Goal: Check status: Check status

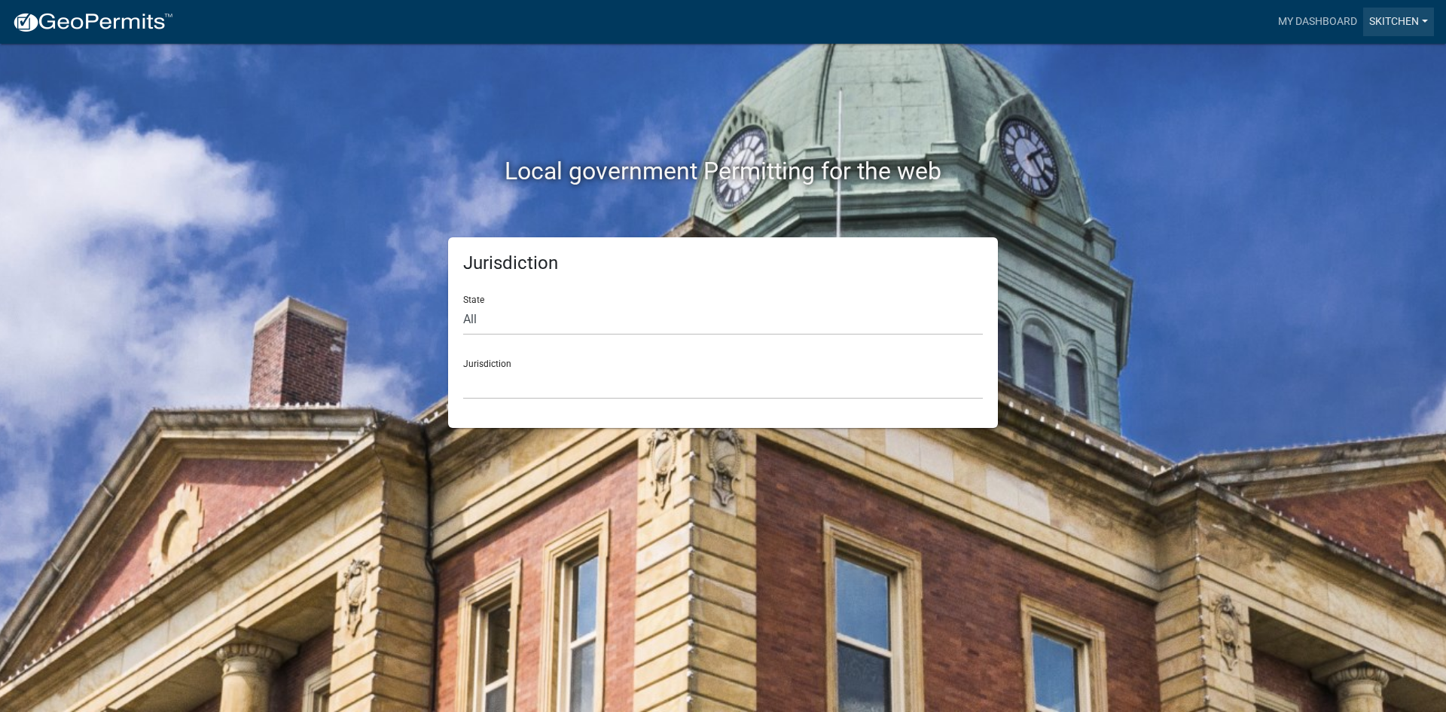
click at [1382, 26] on link "skitchen" at bounding box center [1399, 22] width 71 height 29
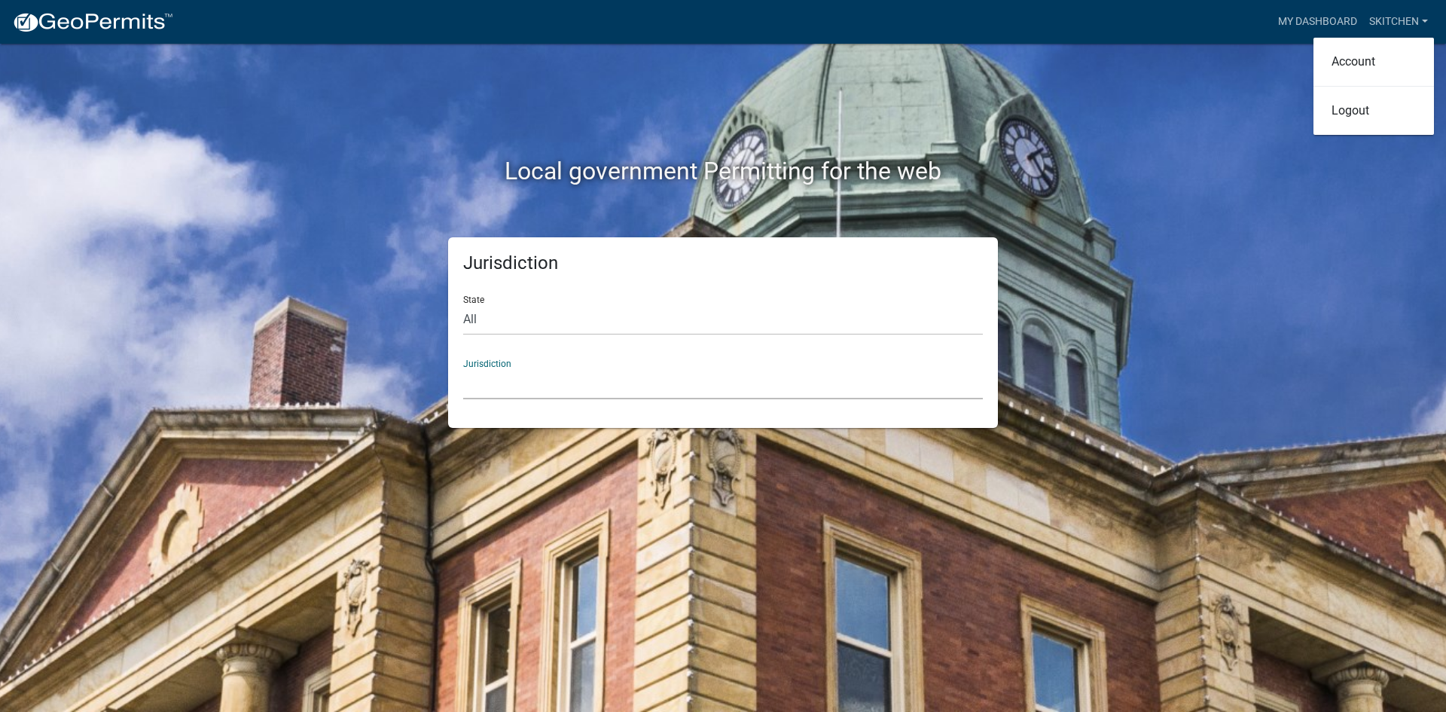
click at [622, 370] on select "[GEOGRAPHIC_DATA], [US_STATE] [GEOGRAPHIC_DATA], [US_STATE][PERSON_NAME][GEOGRA…" at bounding box center [723, 383] width 520 height 31
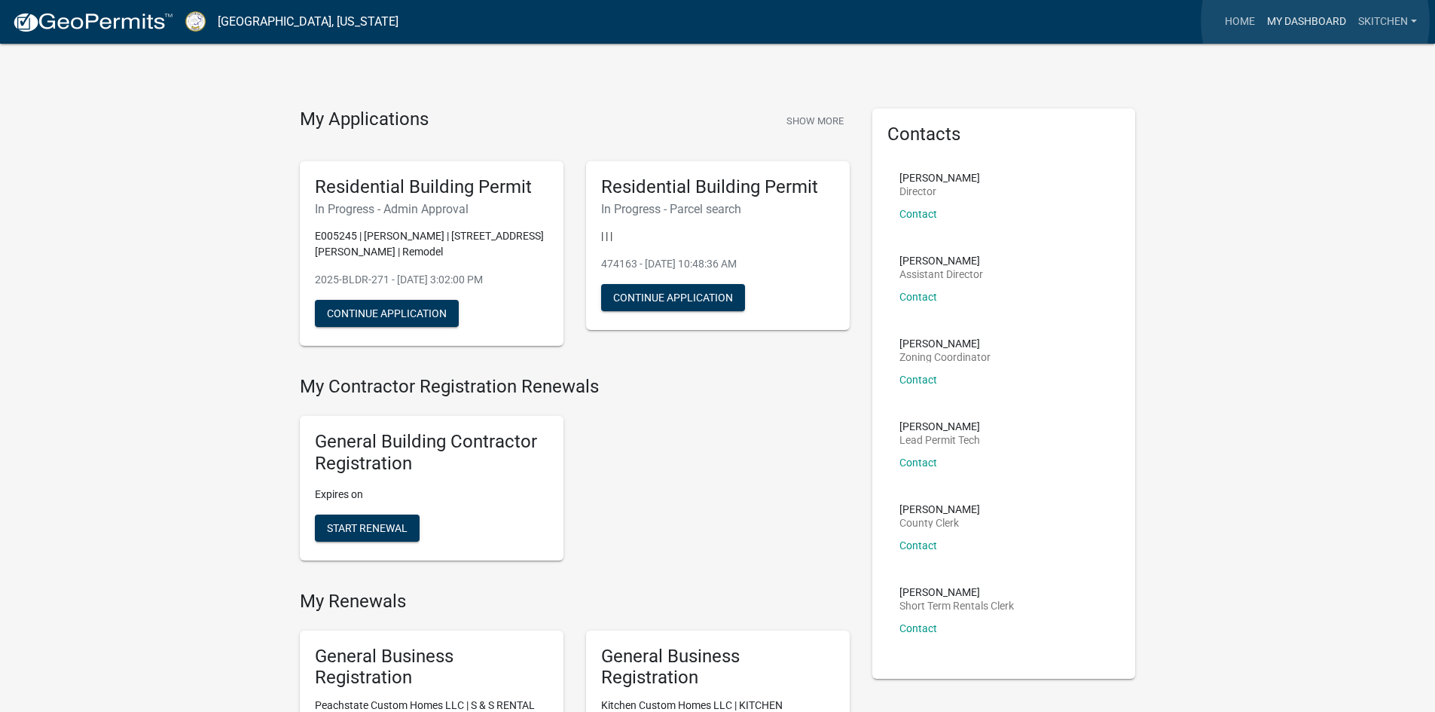
click at [1315, 21] on link "My Dashboard" at bounding box center [1306, 22] width 91 height 29
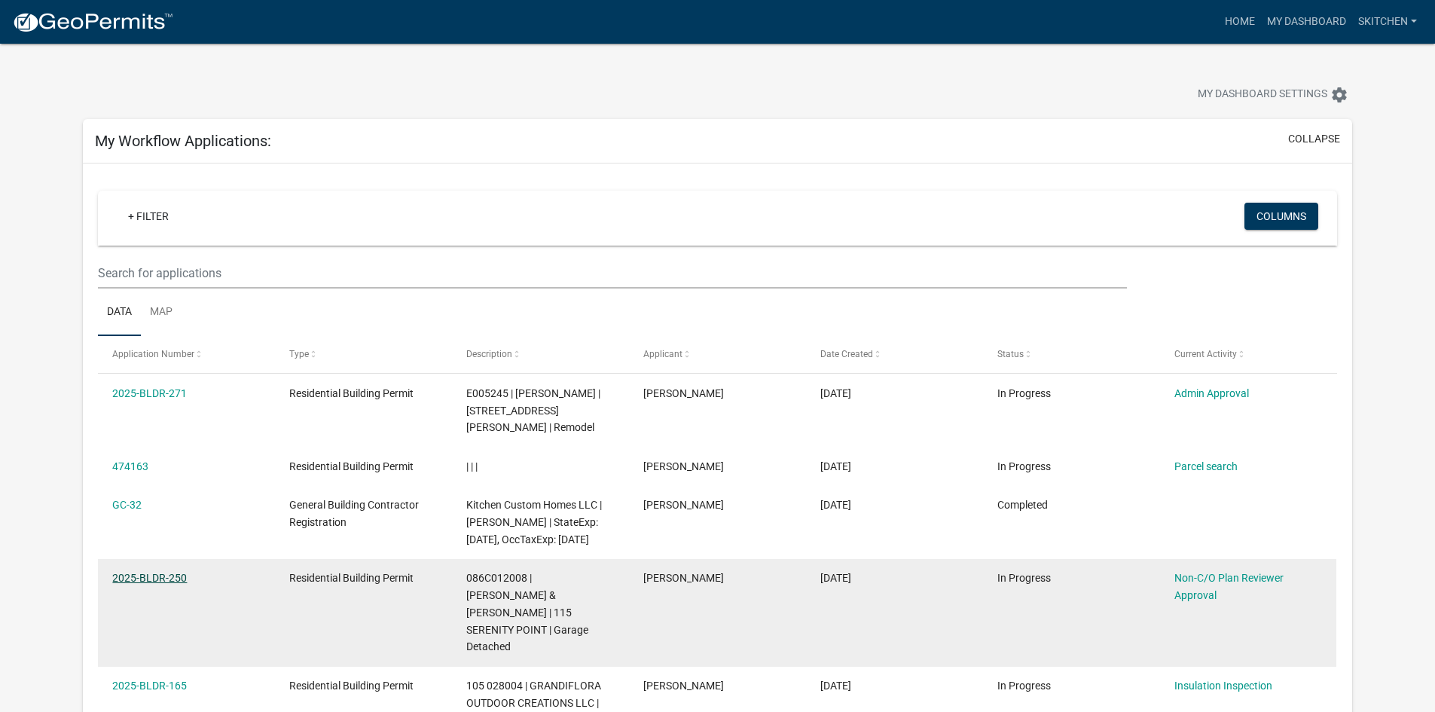
click at [166, 582] on link "2025-BLDR-250" at bounding box center [149, 578] width 75 height 12
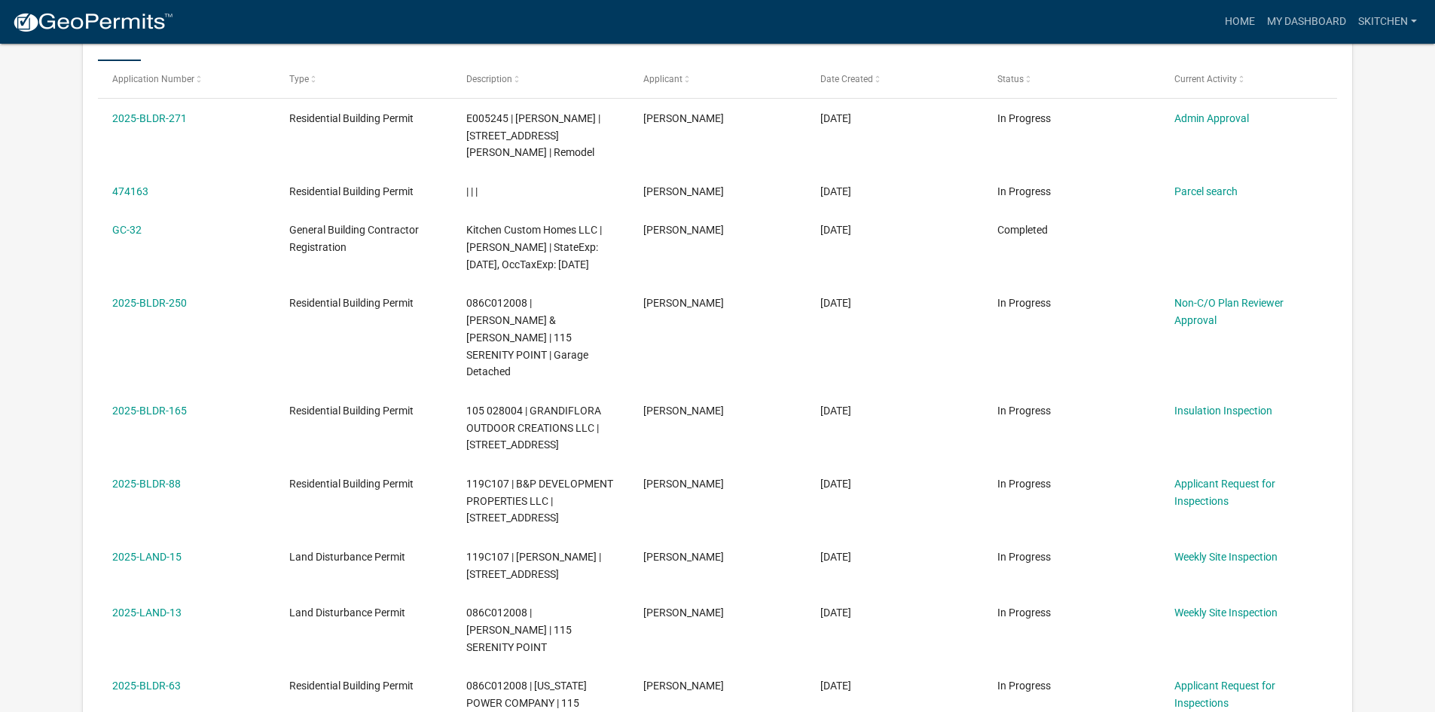
scroll to position [275, 0]
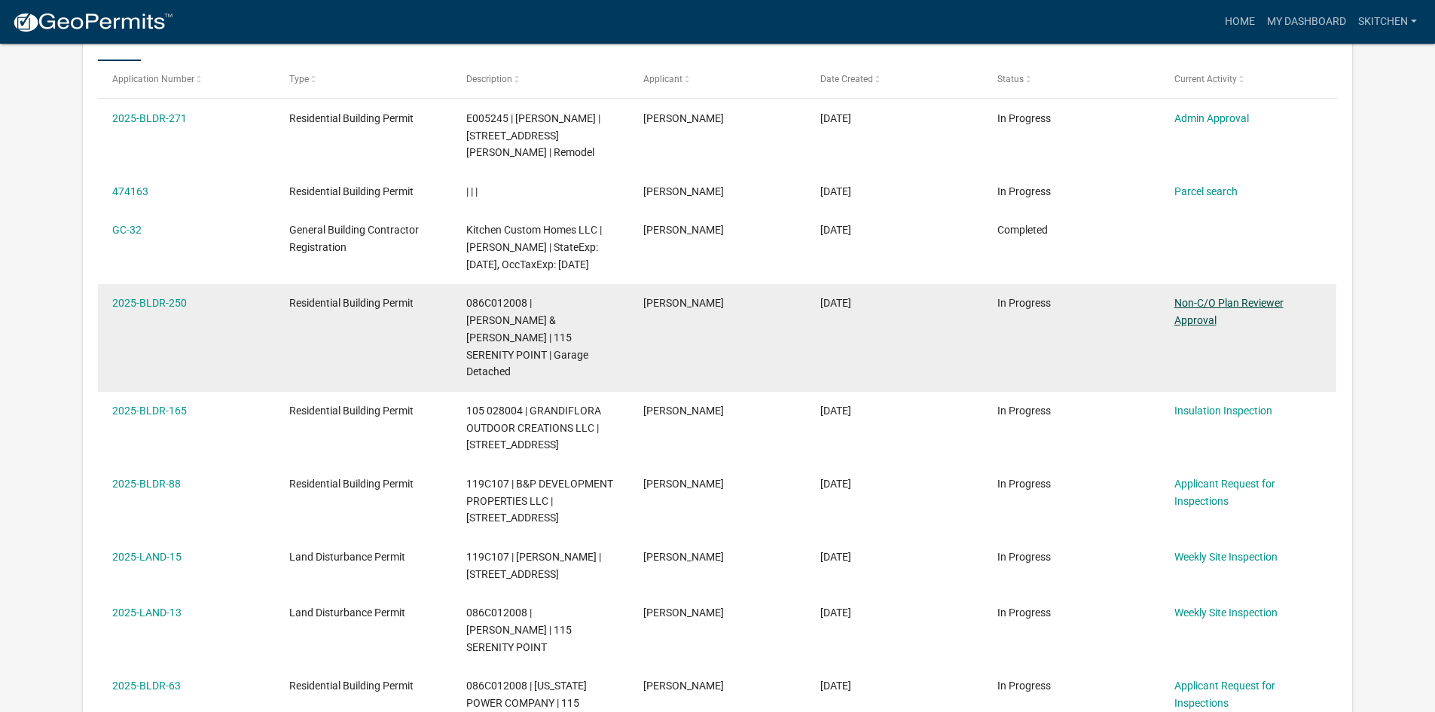
click at [1202, 316] on link "Non-C/O Plan Reviewer Approval" at bounding box center [1228, 311] width 109 height 29
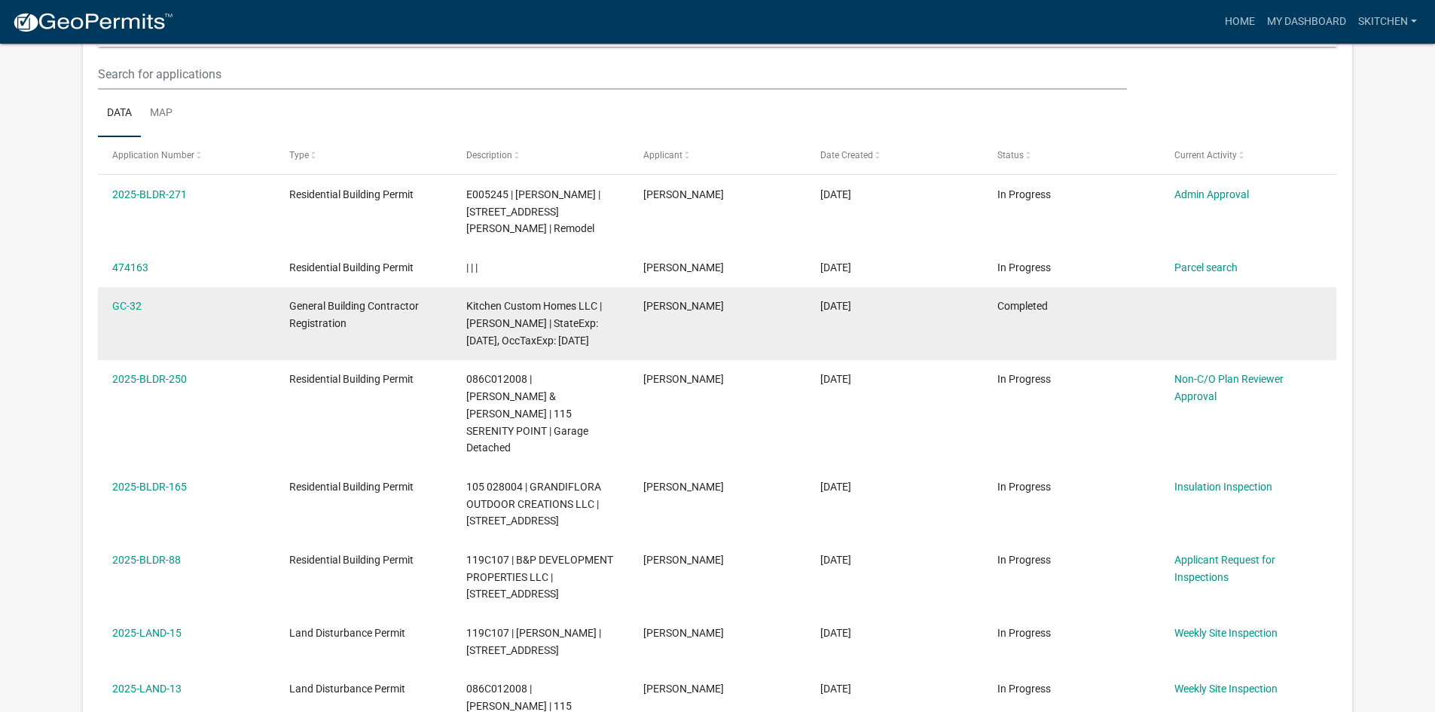
scroll to position [226, 0]
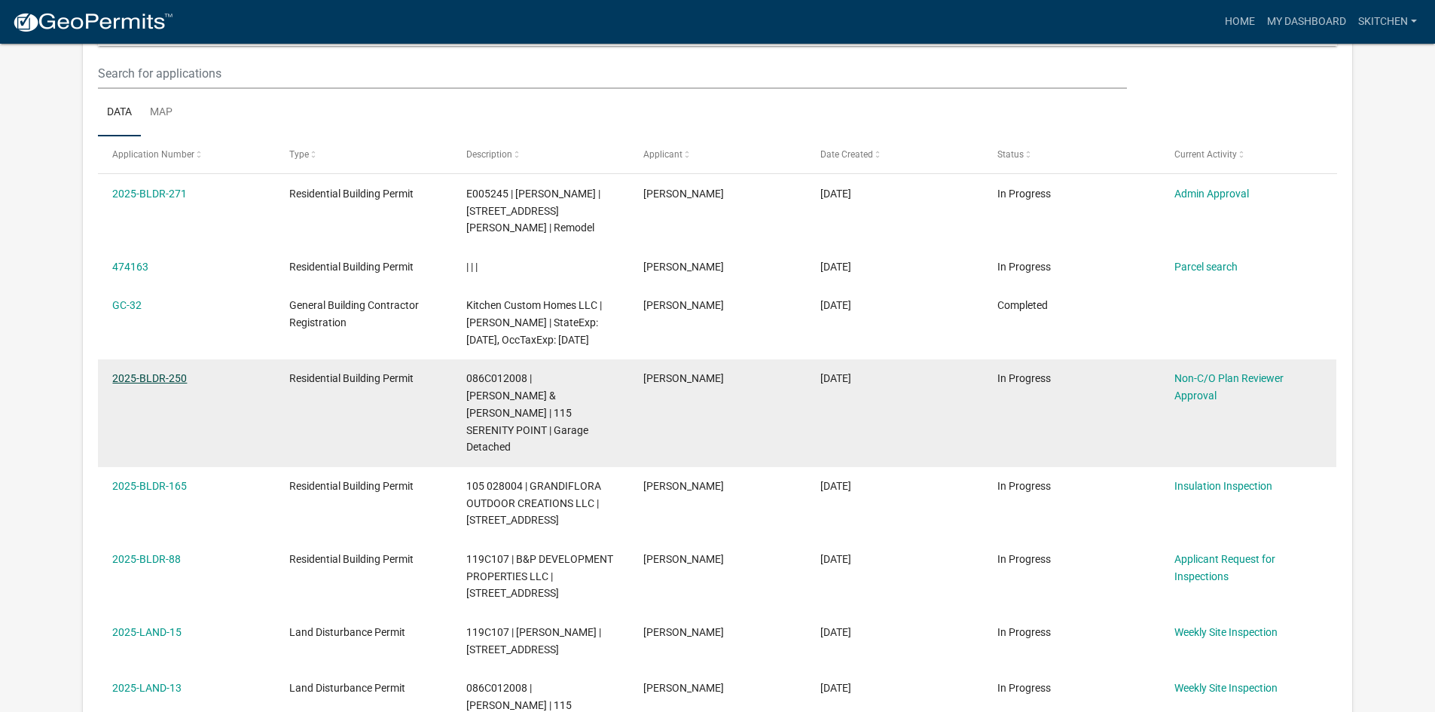
click at [157, 379] on link "2025-BLDR-250" at bounding box center [149, 378] width 75 height 12
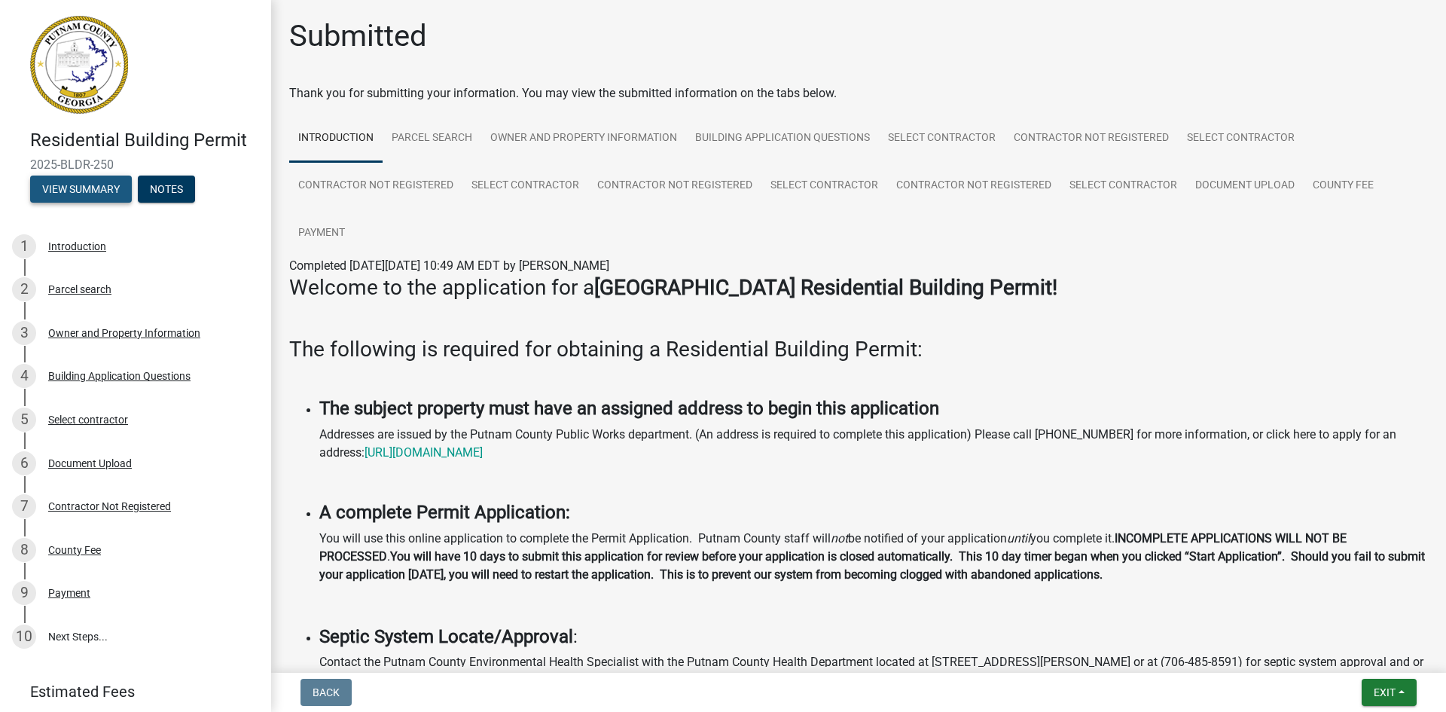
click at [83, 187] on button "View Summary" at bounding box center [81, 189] width 102 height 27
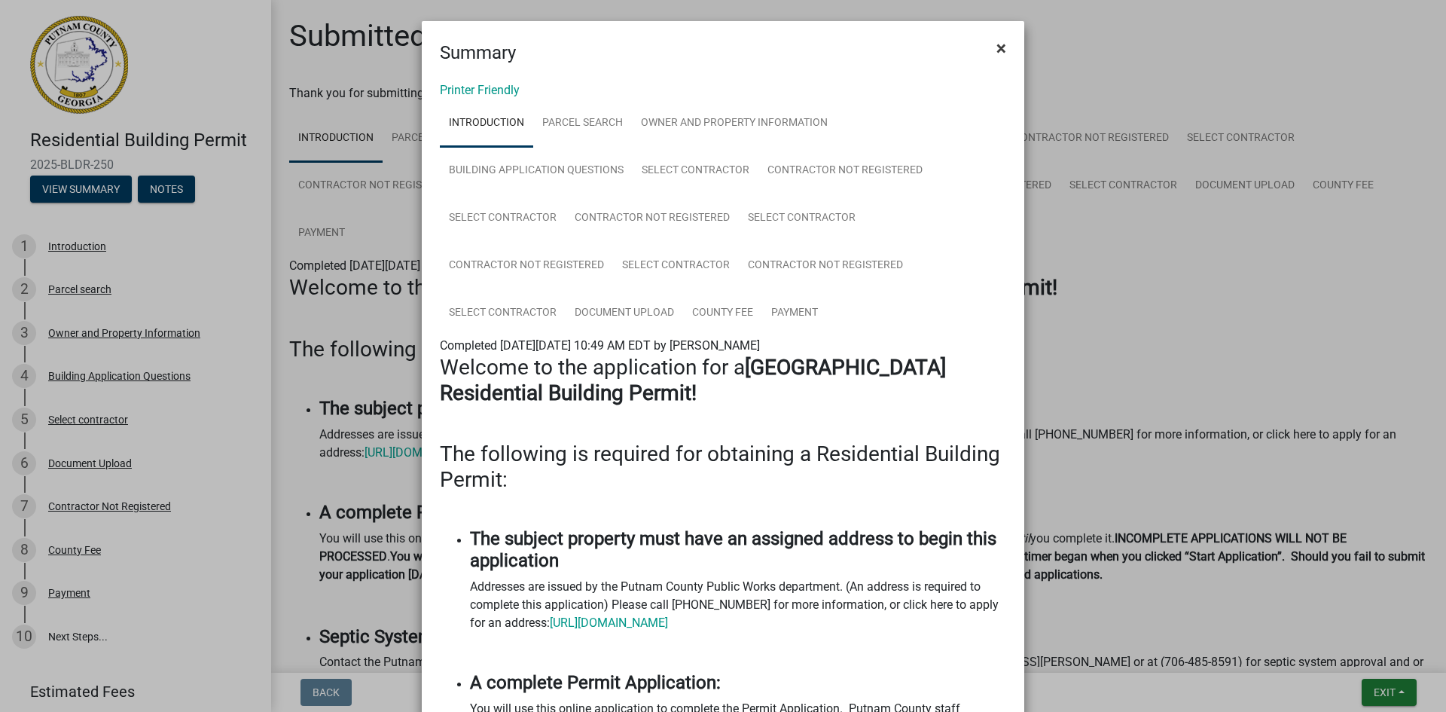
click at [998, 45] on span "×" at bounding box center [1002, 48] width 10 height 21
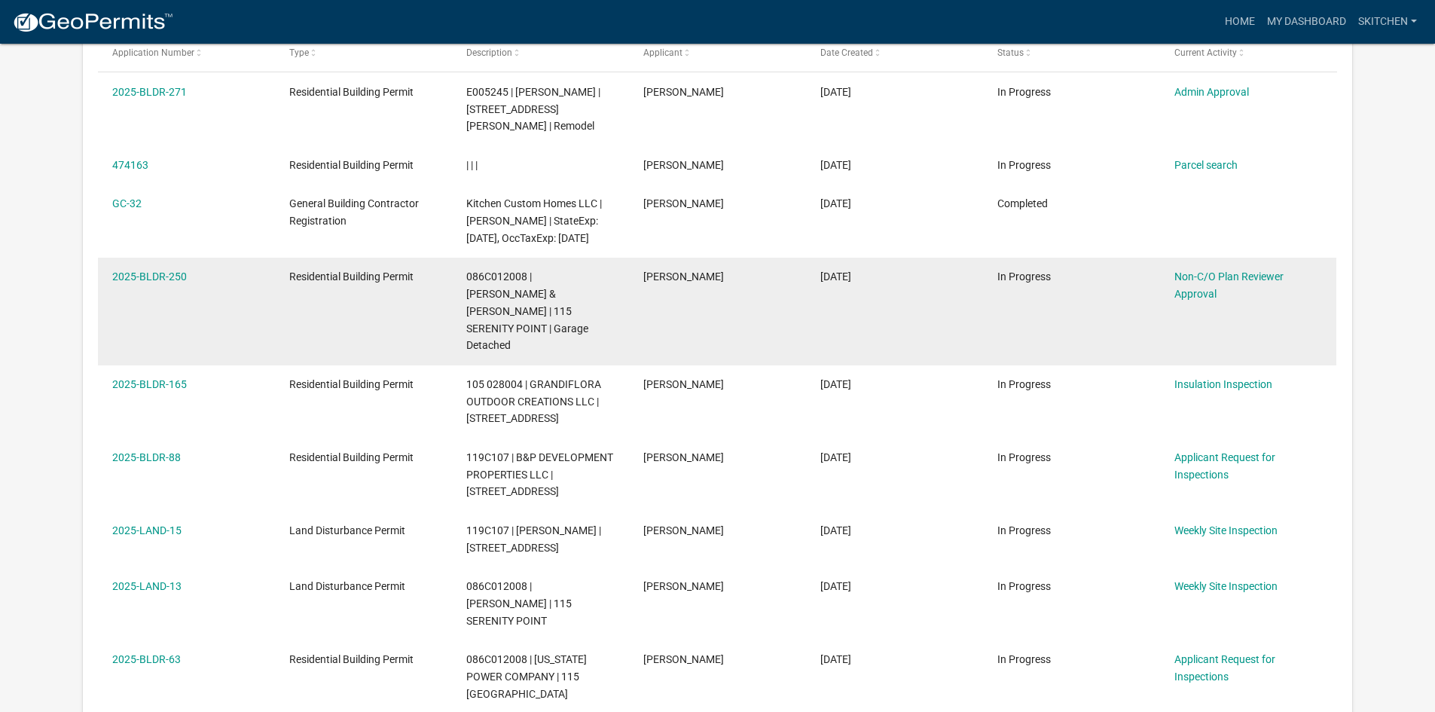
scroll to position [275, 0]
